Goal: Navigation & Orientation: Find specific page/section

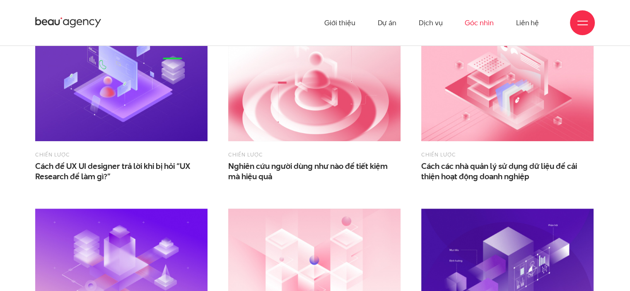
scroll to position [77, 0]
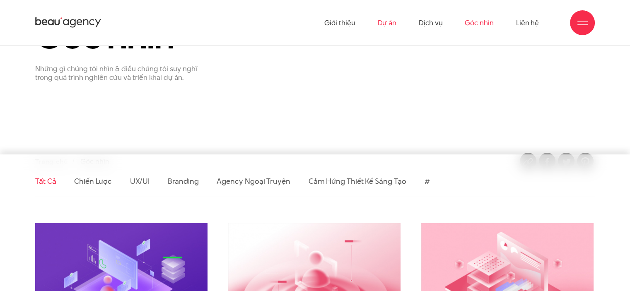
click at [380, 21] on link "Dự án" at bounding box center [386, 23] width 19 height 46
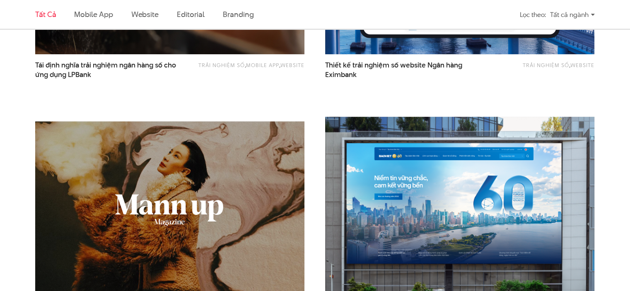
scroll to position [645, 0]
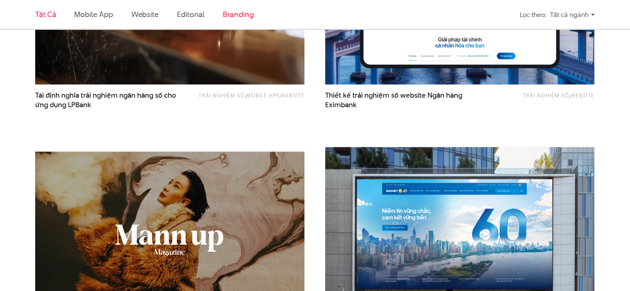
click at [241, 16] on link "Branding" at bounding box center [238, 14] width 31 height 10
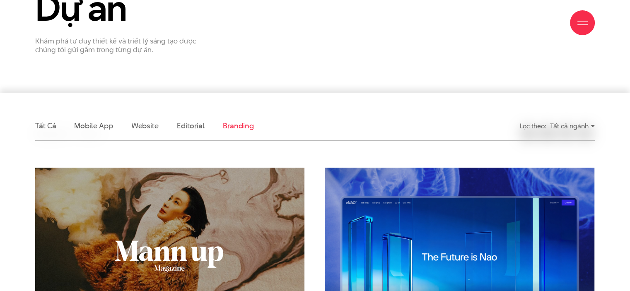
scroll to position [194, 0]
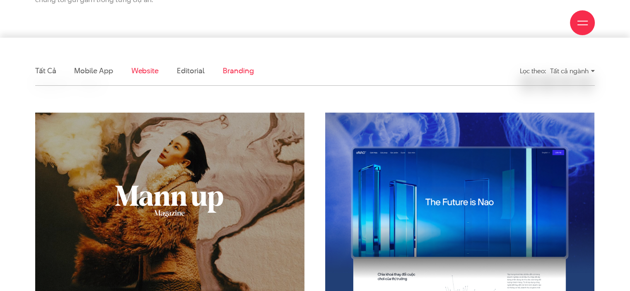
click at [139, 65] on link "Website" at bounding box center [144, 70] width 27 height 10
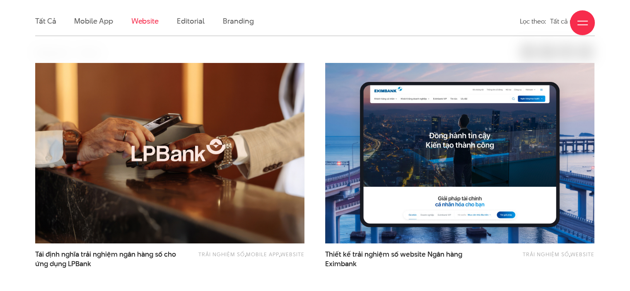
scroll to position [250, 0]
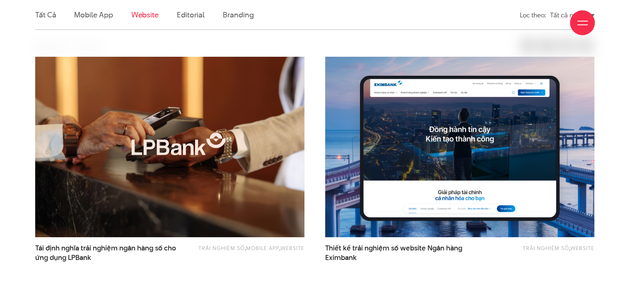
click at [89, 20] on div "Giới thiệu Dự án Dịch vụ Góc nhìn Liên hệ" at bounding box center [314, 23] width 559 height 46
click at [89, 17] on div "Giới thiệu Dự án Dịch vụ Góc nhìn Liên hệ" at bounding box center [314, 23] width 559 height 46
click at [89, 14] on div "Giới thiệu Dự án Dịch vụ Góc nhìn Liên hệ" at bounding box center [314, 23] width 559 height 46
click at [186, 16] on div "Giới thiệu Dự án Dịch vụ Góc nhìn Liên hệ" at bounding box center [314, 23] width 559 height 46
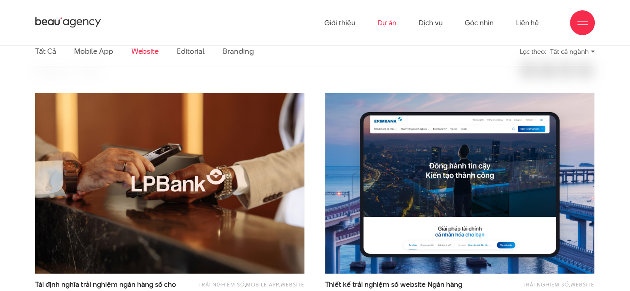
scroll to position [213, 0]
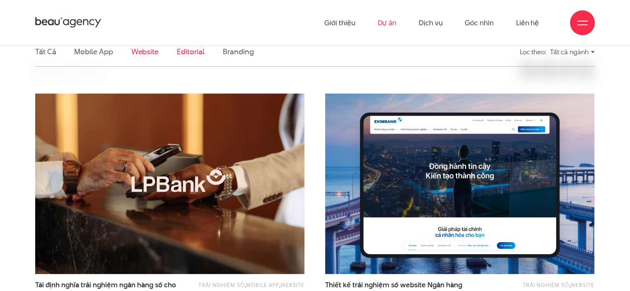
click at [189, 50] on link "Editorial" at bounding box center [191, 51] width 28 height 10
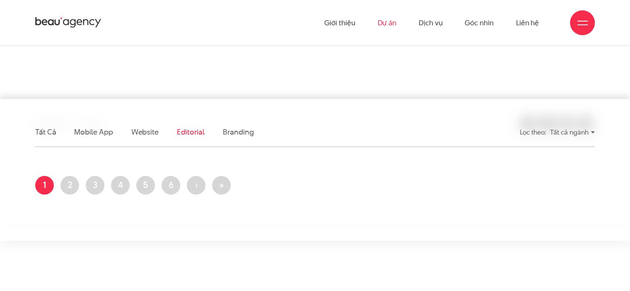
scroll to position [132, 0]
click at [93, 129] on link "Mobile app" at bounding box center [93, 132] width 38 height 10
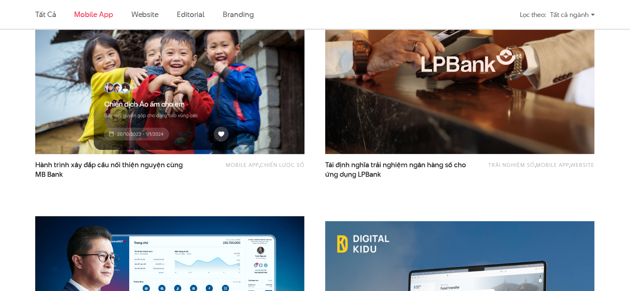
scroll to position [334, 0]
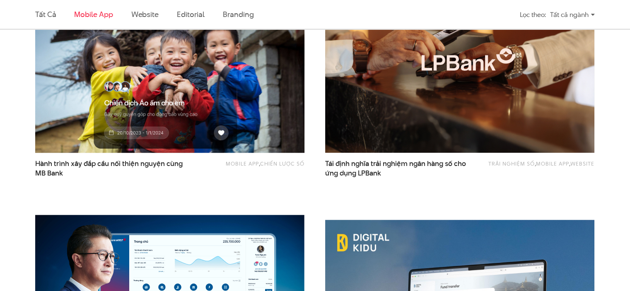
click at [192, 101] on img at bounding box center [170, 62] width 296 height 198
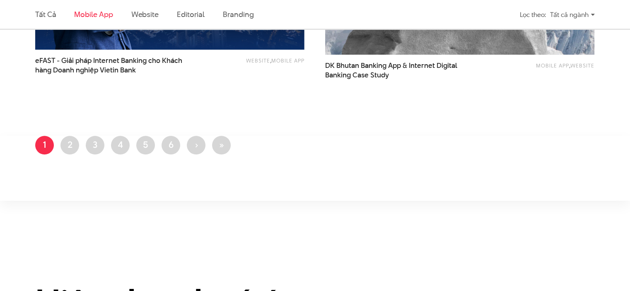
scroll to position [678, 0]
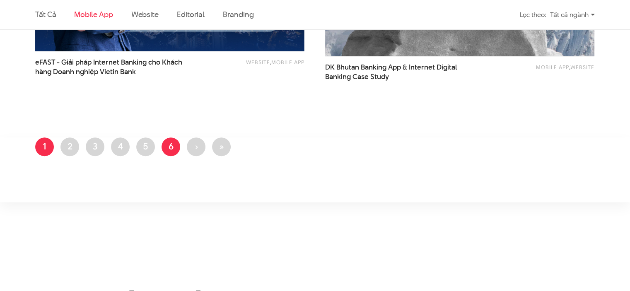
click at [166, 146] on link "Trang 6" at bounding box center [170, 146] width 19 height 19
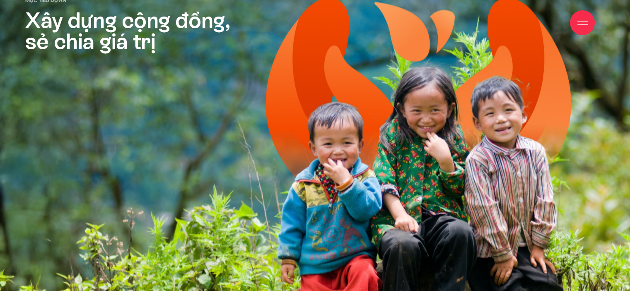
scroll to position [1604, 0]
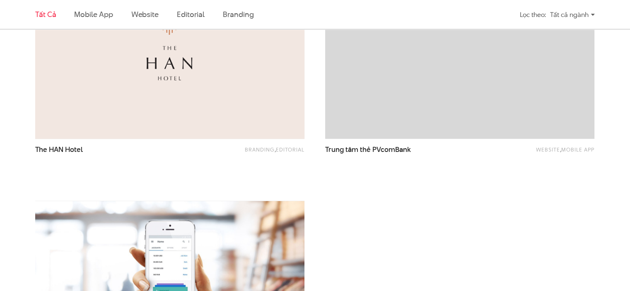
scroll to position [1320, 0]
drag, startPoint x: 183, startPoint y: 106, endPoint x: 365, endPoint y: 180, distance: 196.4
click at [365, 180] on div "Website , Mobile app Trung tâm thẻ PVcomBank" at bounding box center [460, 68] width 290 height 243
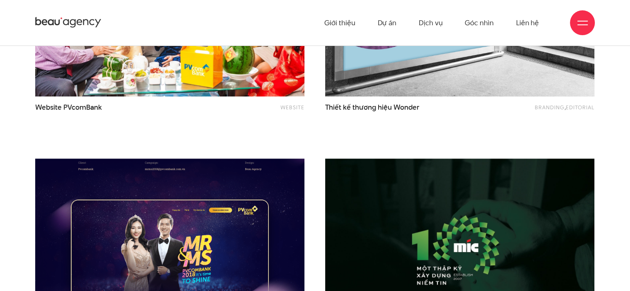
scroll to position [0, 0]
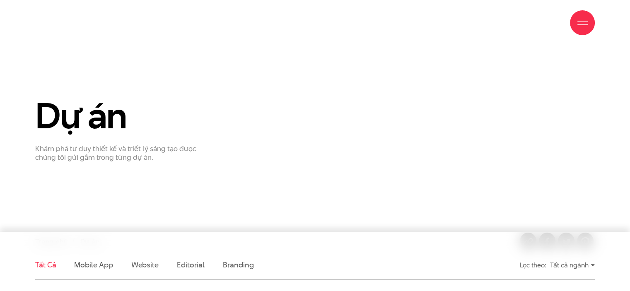
scroll to position [111, 0]
